Goal: Information Seeking & Learning: Check status

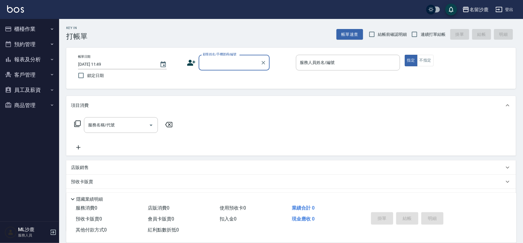
click at [35, 58] on button "報表及分析" at bounding box center [29, 59] width 54 height 15
click at [30, 69] on button "客戶管理" at bounding box center [29, 74] width 54 height 15
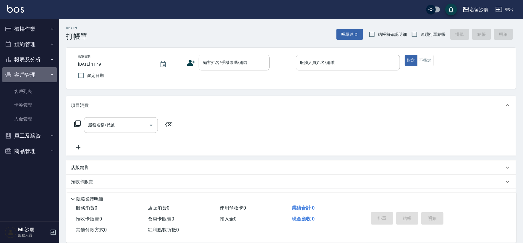
click at [31, 69] on button "客戶管理" at bounding box center [29, 74] width 54 height 15
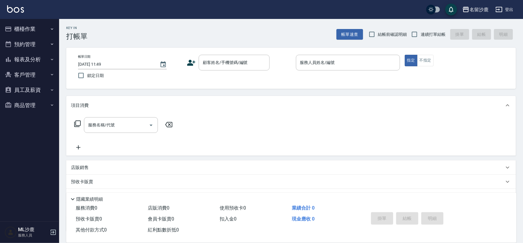
click at [35, 61] on button "報表及分析" at bounding box center [29, 59] width 54 height 15
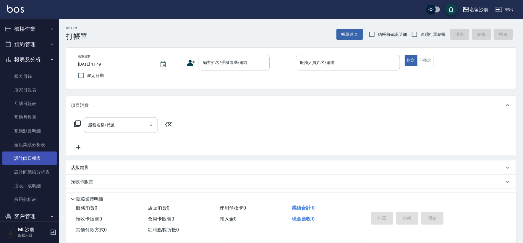
click at [37, 162] on link "設計師日報表" at bounding box center [29, 158] width 54 height 14
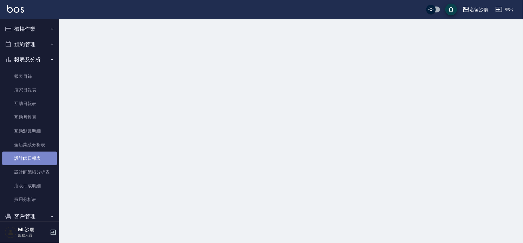
click at [37, 162] on link "設計師日報表" at bounding box center [29, 158] width 54 height 14
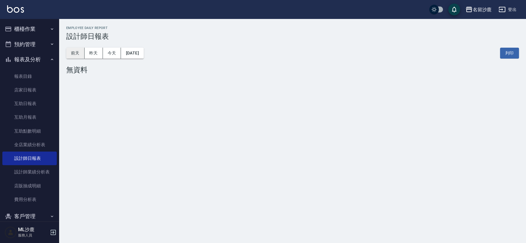
click at [79, 52] on button "前天" at bounding box center [75, 53] width 18 height 11
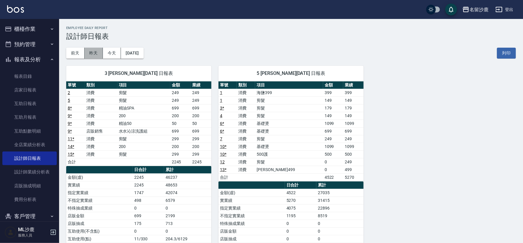
click at [96, 51] on button "昨天" at bounding box center [93, 53] width 18 height 11
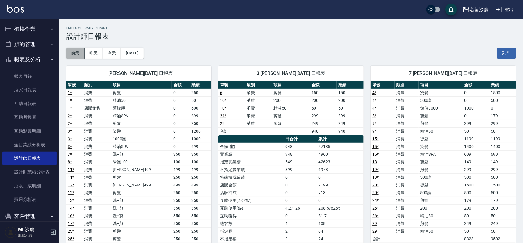
click at [79, 55] on button "前天" at bounding box center [75, 53] width 18 height 11
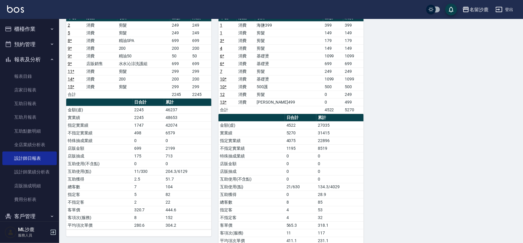
scroll to position [82, 0]
